Goal: Task Accomplishment & Management: Use online tool/utility

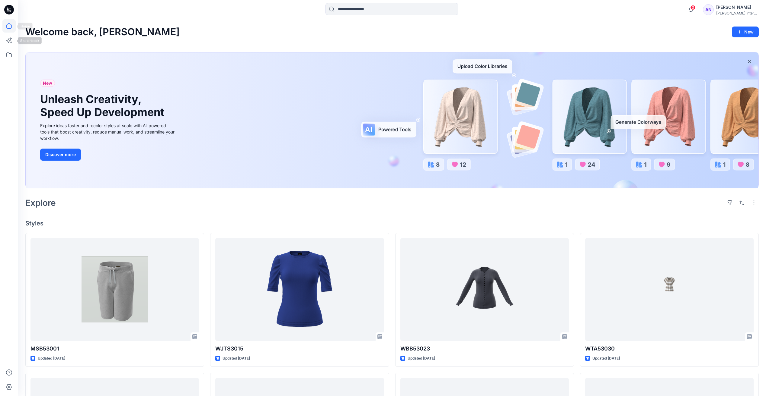
click at [12, 7] on icon at bounding box center [9, 10] width 10 height 10
click at [10, 56] on icon at bounding box center [8, 54] width 13 height 13
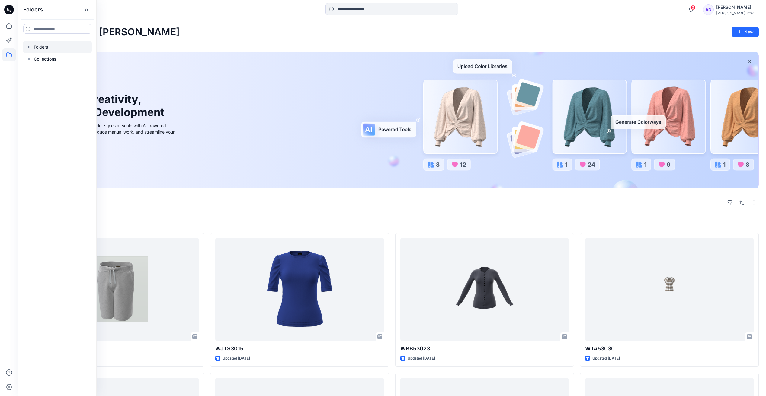
click at [38, 49] on div at bounding box center [57, 47] width 69 height 12
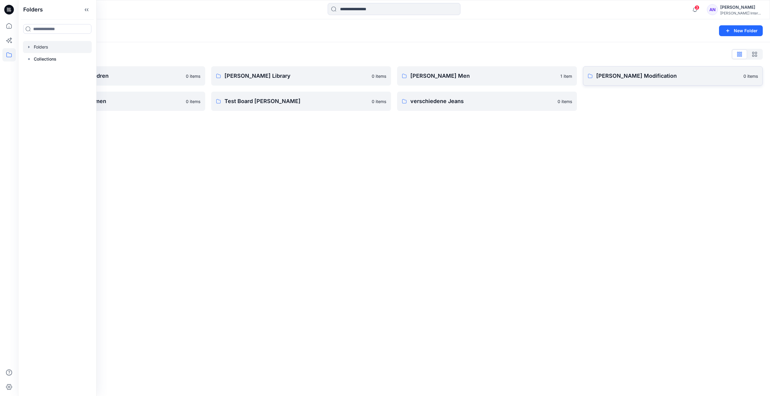
click at [606, 78] on p "[PERSON_NAME] Modification" at bounding box center [668, 76] width 144 height 8
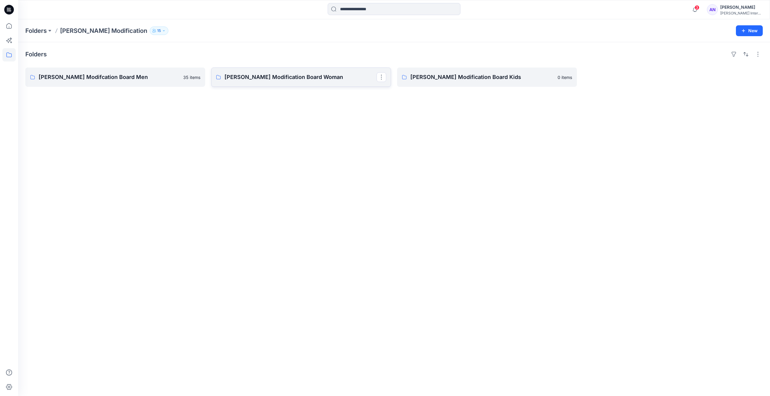
click at [319, 76] on p "[PERSON_NAME] Modification Board Woman" at bounding box center [300, 77] width 152 height 8
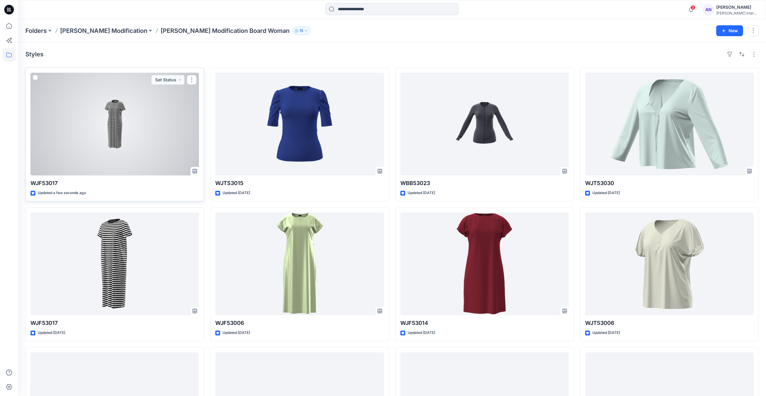
click at [136, 147] on div at bounding box center [114, 124] width 168 height 103
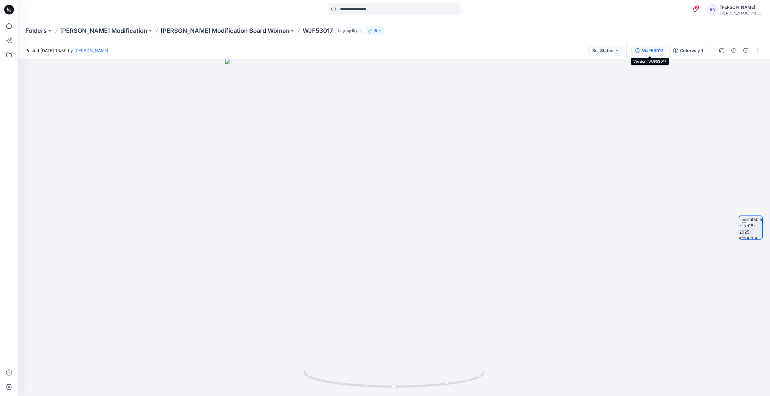
click at [655, 53] on div "WJF53017" at bounding box center [652, 50] width 21 height 7
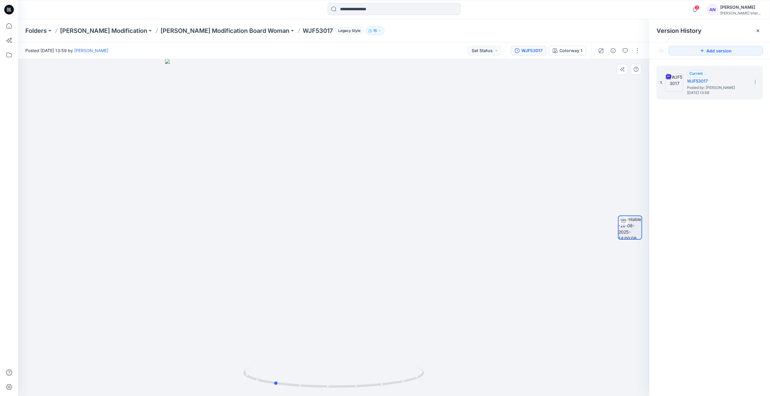
drag, startPoint x: 351, startPoint y: 229, endPoint x: 291, endPoint y: 234, distance: 59.9
click at [291, 234] on div at bounding box center [333, 227] width 631 height 337
drag, startPoint x: 340, startPoint y: 216, endPoint x: 290, endPoint y: 224, distance: 50.1
click at [290, 224] on div at bounding box center [333, 227] width 631 height 337
drag, startPoint x: 335, startPoint y: 215, endPoint x: 312, endPoint y: 216, distance: 23.2
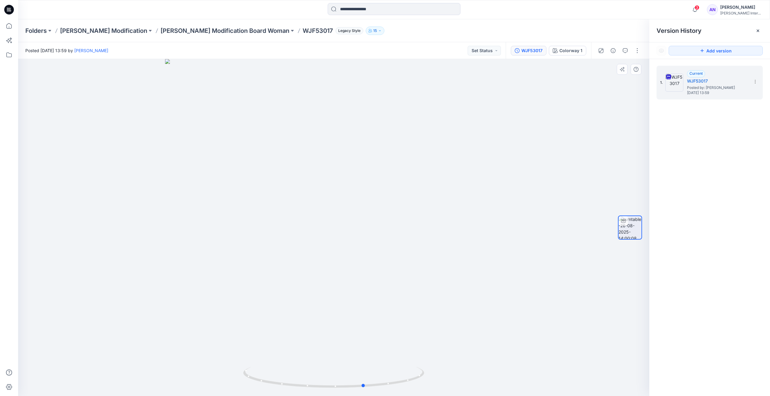
click at [312, 216] on div at bounding box center [333, 227] width 631 height 337
click at [170, 31] on p "[PERSON_NAME] Modification Board Woman" at bounding box center [225, 31] width 129 height 8
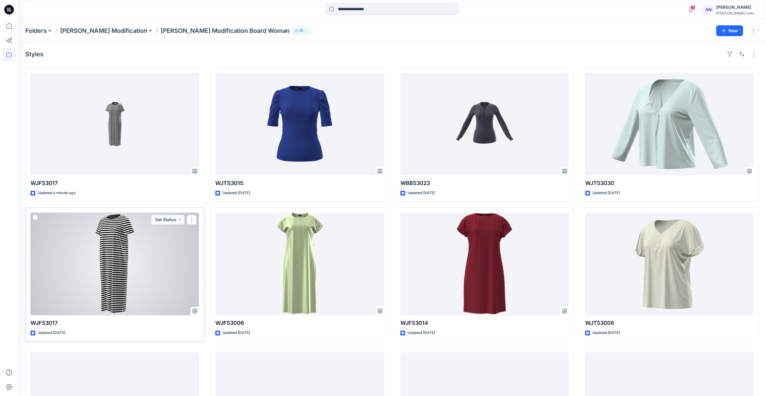
click at [122, 227] on div at bounding box center [114, 264] width 168 height 103
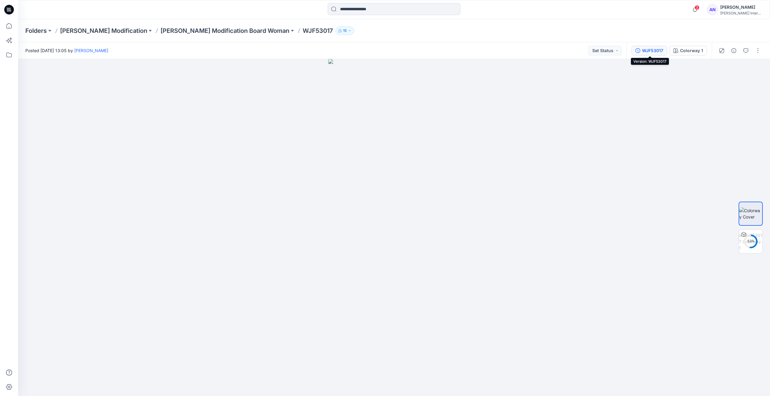
click at [658, 51] on div "WJF53017" at bounding box center [652, 50] width 21 height 7
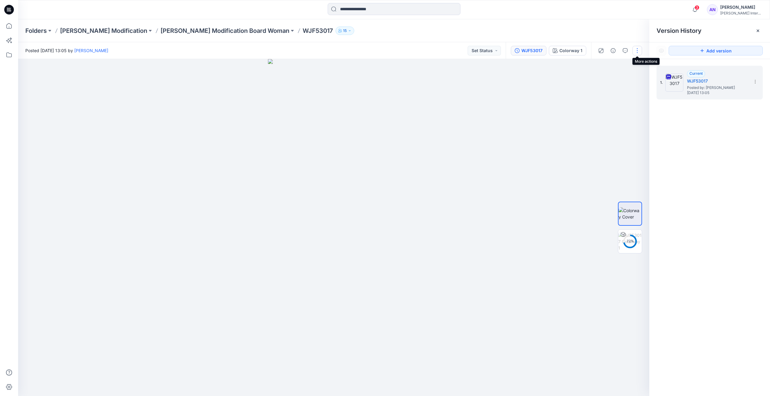
click at [637, 50] on button "button" at bounding box center [637, 51] width 10 height 10
click at [603, 96] on button "Edit" at bounding box center [612, 95] width 56 height 11
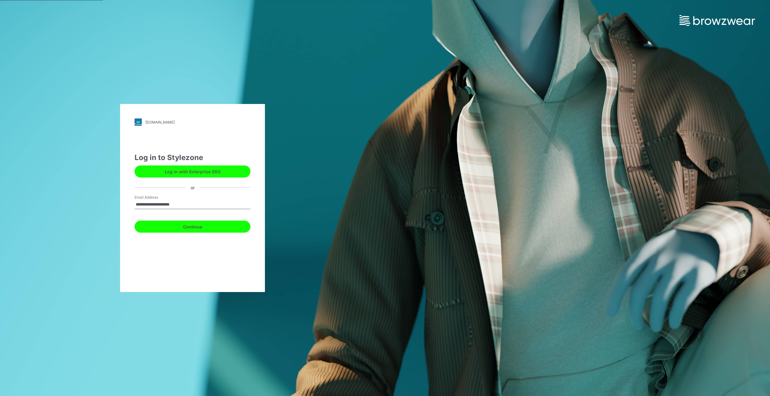
click at [183, 227] on button "Continue" at bounding box center [193, 227] width 116 height 12
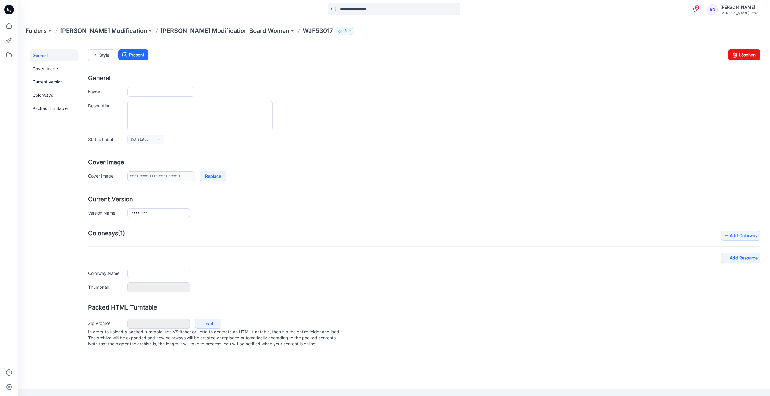
type input "********"
type input "**********"
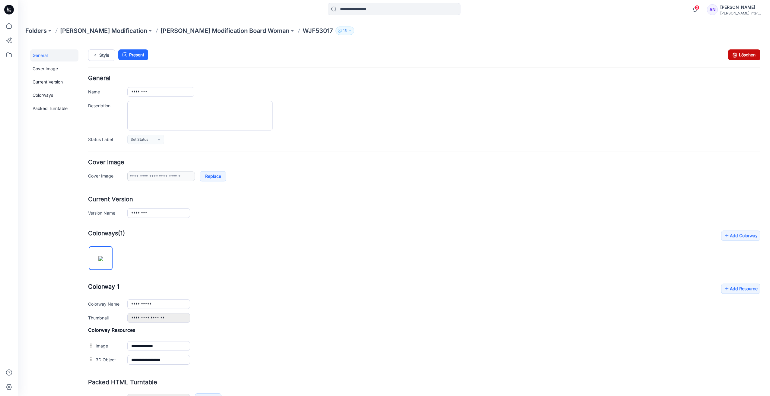
drag, startPoint x: 729, startPoint y: 54, endPoint x: 431, endPoint y: 72, distance: 298.4
click at [731, 54] on icon at bounding box center [735, 54] width 8 height 11
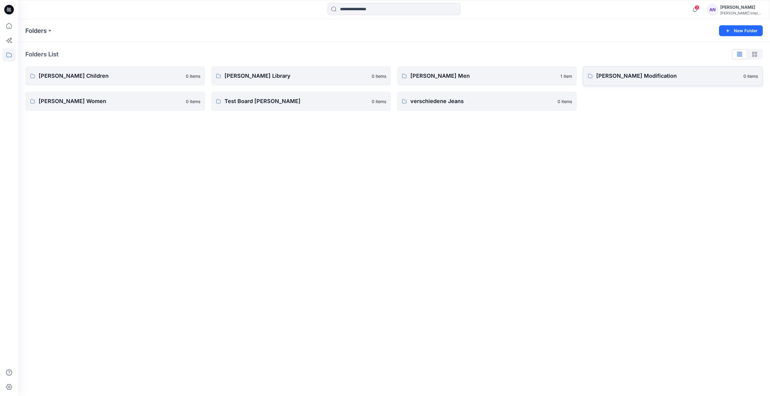
click at [626, 75] on p "[PERSON_NAME] Modification" at bounding box center [668, 76] width 144 height 8
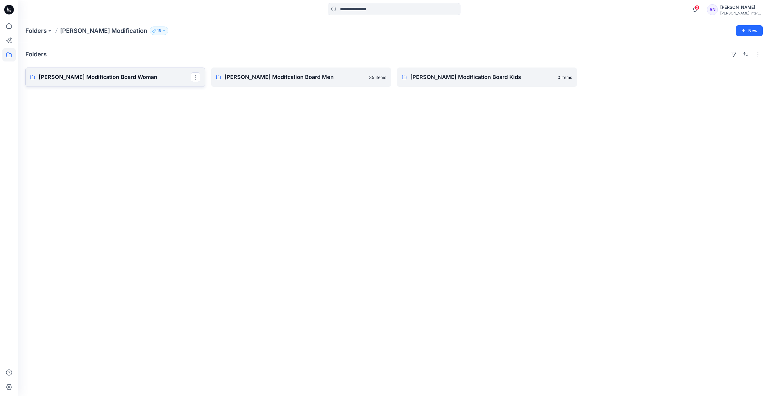
click at [129, 75] on p "[PERSON_NAME] Modification Board Woman" at bounding box center [115, 77] width 152 height 8
